Goal: Information Seeking & Learning: Learn about a topic

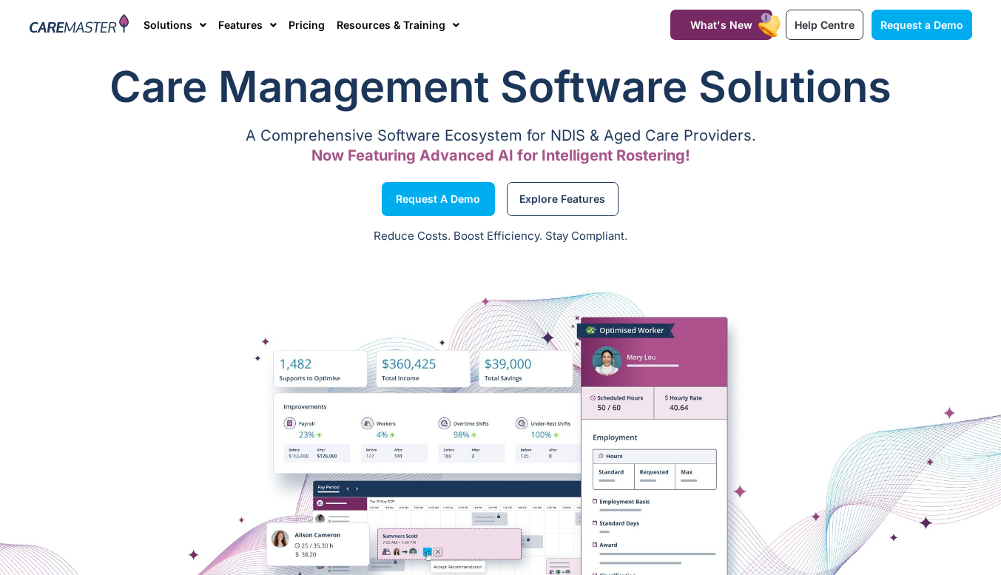
click at [307, 27] on link "Pricing" at bounding box center [306, 25] width 36 height 50
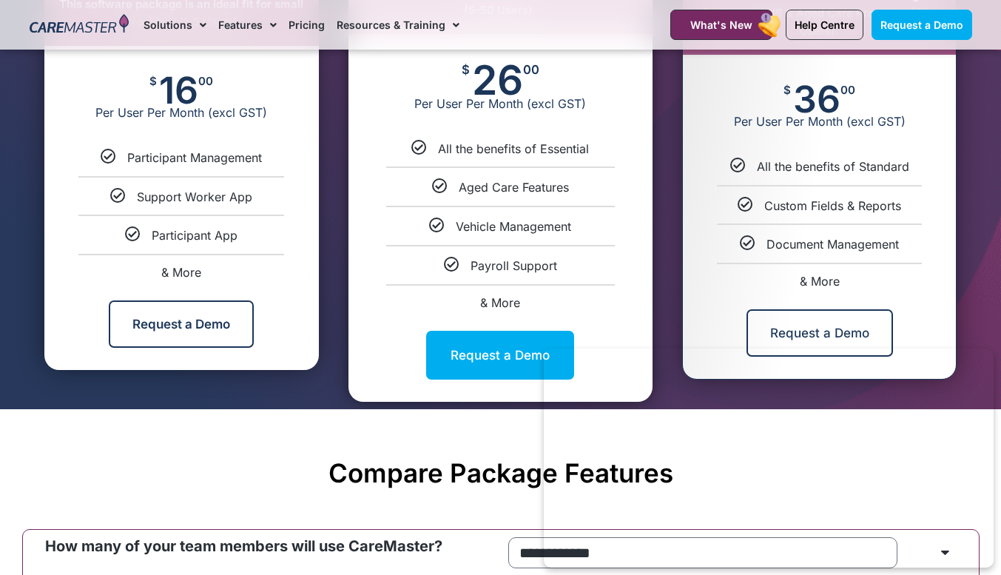
scroll to position [869, 0]
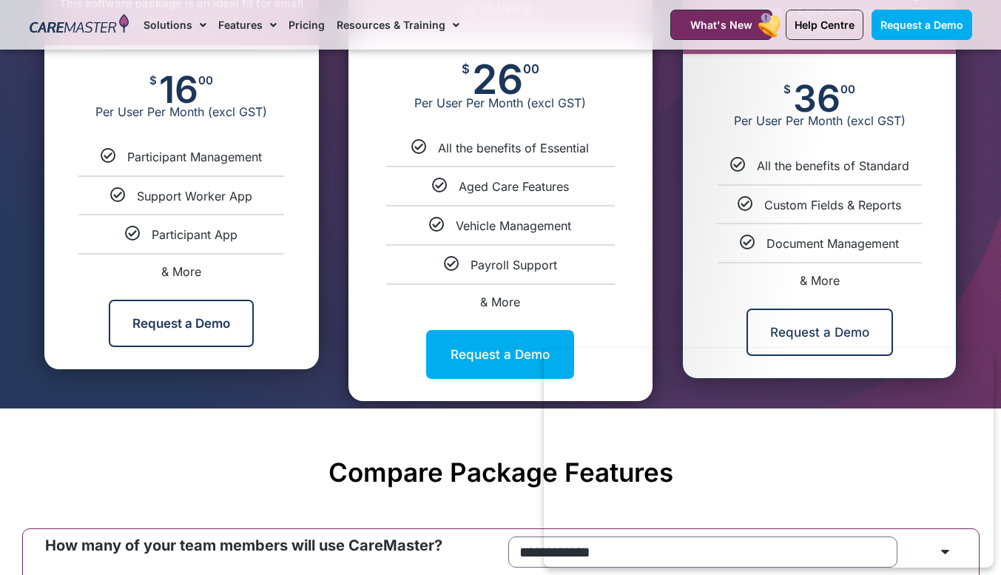
click at [199, 279] on span "& More" at bounding box center [181, 271] width 40 height 15
select select "***"
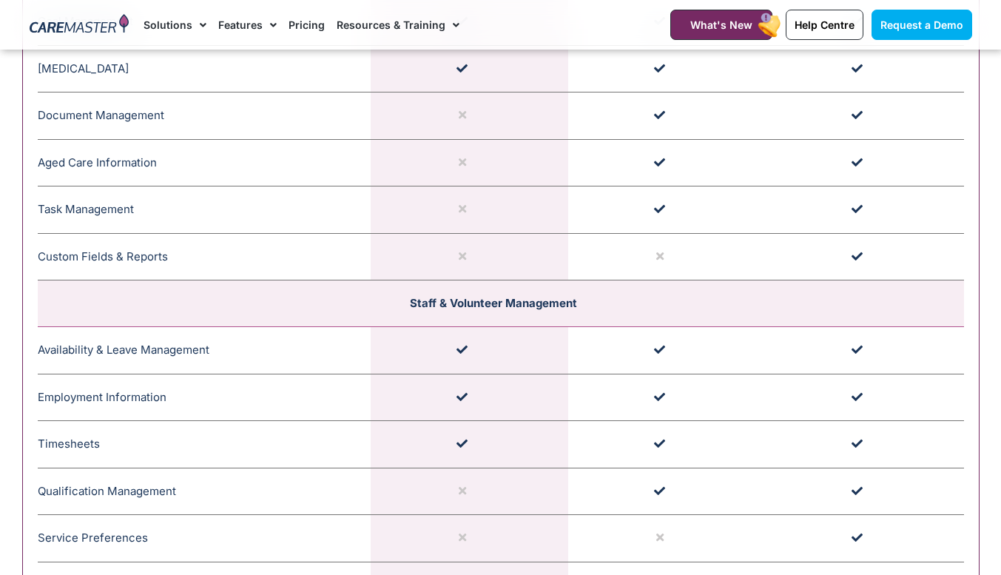
scroll to position [1898, 0]
click at [115, 186] on td "Aged Care Information CareMaster's Aged Care Information encompasses clear serv…" at bounding box center [205, 161] width 334 height 47
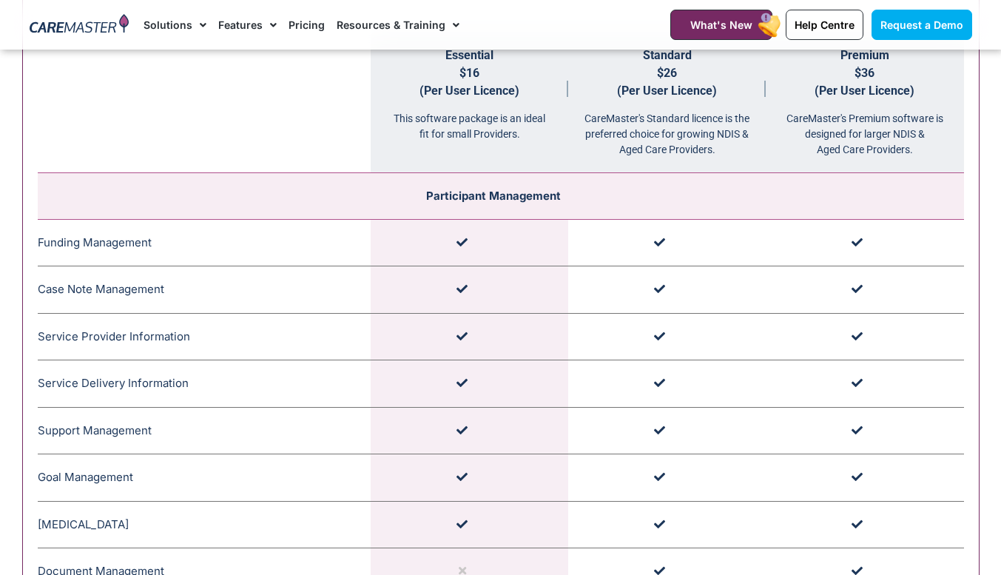
scroll to position [1441, 0]
click at [611, 361] on td at bounding box center [666, 337] width 197 height 47
click at [891, 158] on div "CareMaster's Premium software is designed for larger NDIS & Aged Care Providers." at bounding box center [863, 130] width 197 height 58
